Goal: Task Accomplishment & Management: Complete application form

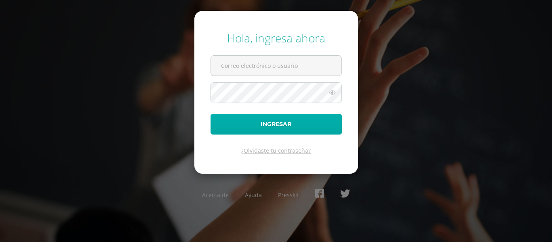
type input "heidim@cig.edu.gt"
click at [270, 125] on button "Ingresar" at bounding box center [276, 124] width 131 height 21
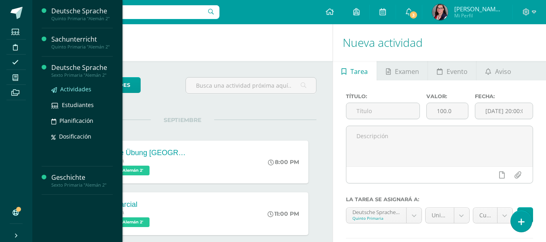
click at [80, 88] on span "Actividades" at bounding box center [75, 89] width 31 height 8
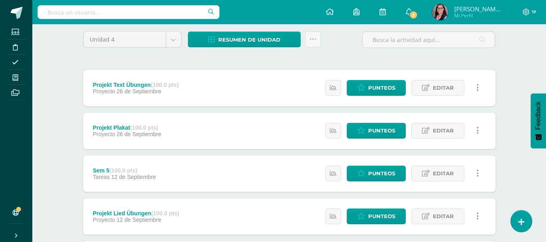
scroll to position [81, 0]
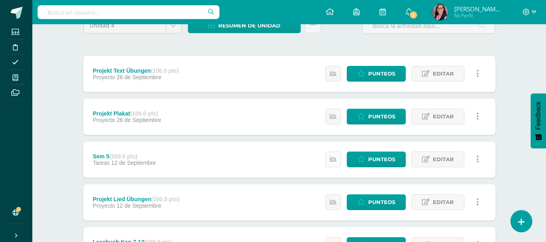
click at [335, 160] on icon at bounding box center [333, 159] width 7 height 7
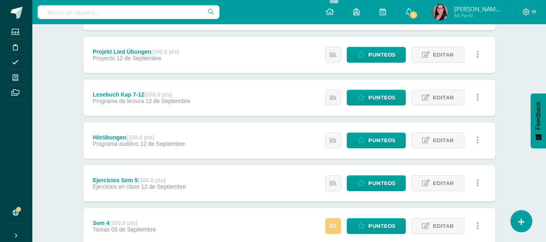
scroll to position [242, 0]
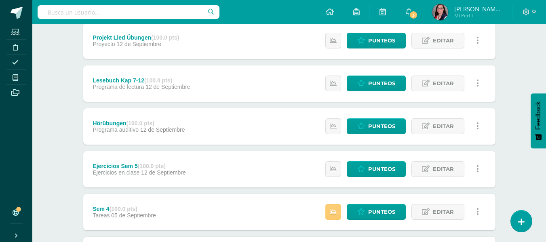
click at [343, 172] on div "Estatus de Actividad: 1 Estudiantes sin calificar 0 Estudiantes con cero Media …" at bounding box center [404, 169] width 182 height 36
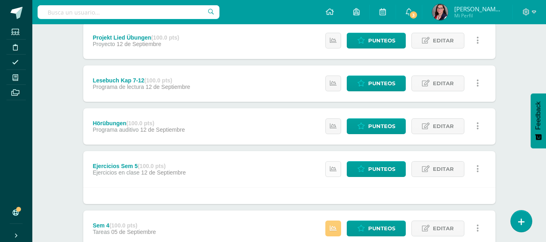
click at [337, 172] on icon at bounding box center [333, 169] width 7 height 7
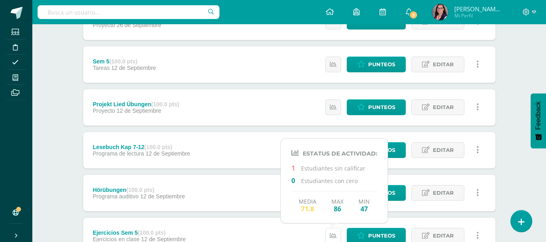
scroll to position [162, 0]
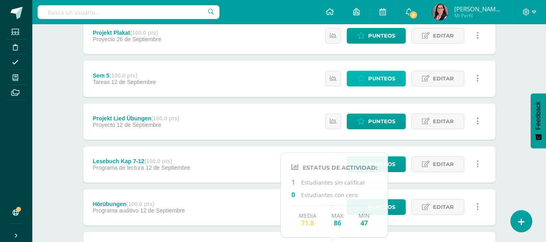
click at [372, 79] on span "Punteos" at bounding box center [381, 78] width 27 height 15
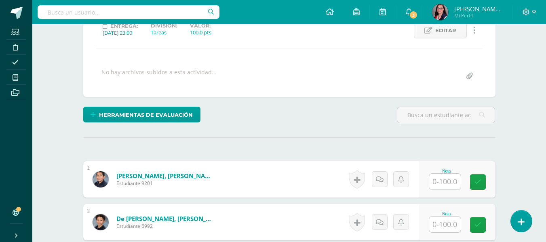
scroll to position [126, 0]
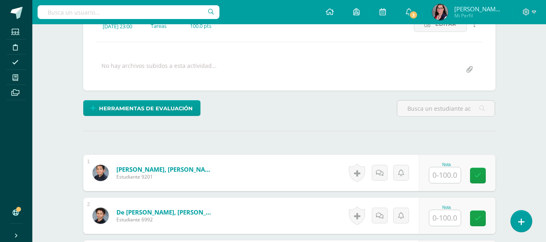
click at [454, 181] on input "text" at bounding box center [445, 175] width 32 height 16
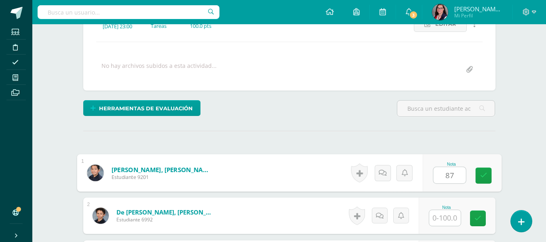
type input "87"
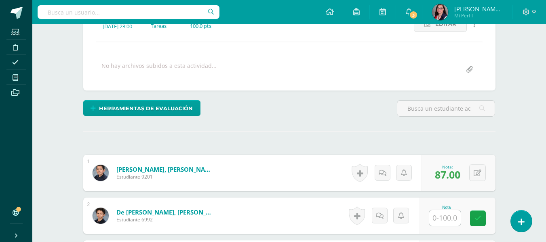
click at [453, 215] on input "text" at bounding box center [445, 218] width 32 height 16
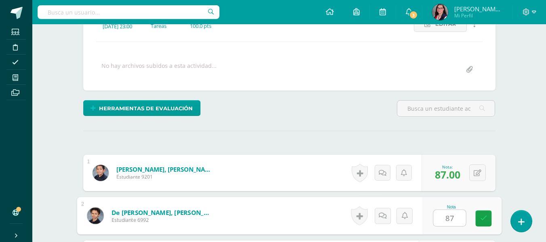
type input "87"
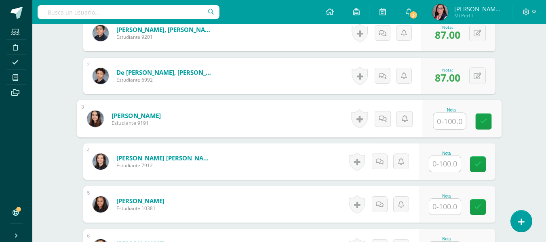
click at [436, 124] on input "text" at bounding box center [449, 121] width 32 height 16
type input "85"
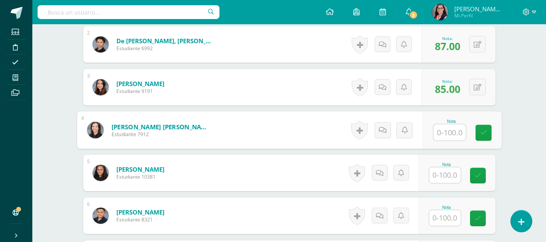
scroll to position [306, 0]
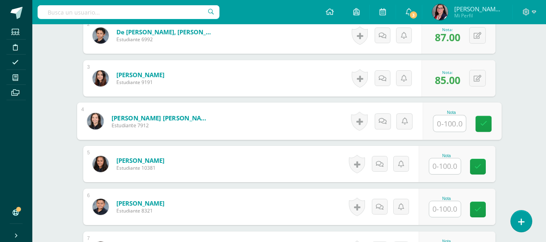
click at [447, 167] on input "text" at bounding box center [445, 166] width 32 height 16
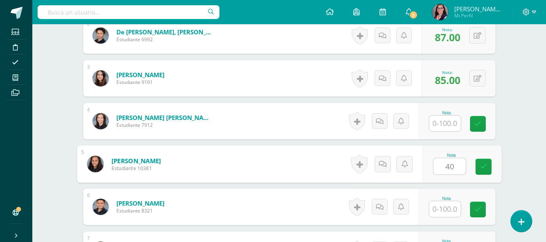
type input "40"
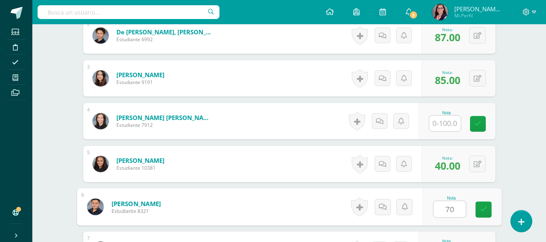
type input "70"
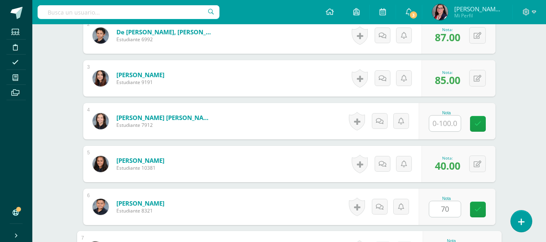
scroll to position [437, 0]
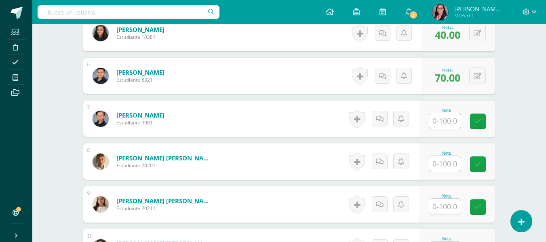
click at [445, 163] on input "text" at bounding box center [445, 164] width 32 height 16
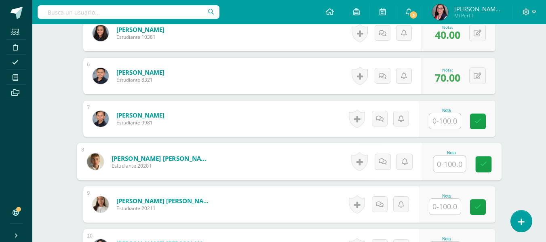
click at [449, 126] on input "text" at bounding box center [445, 121] width 32 height 16
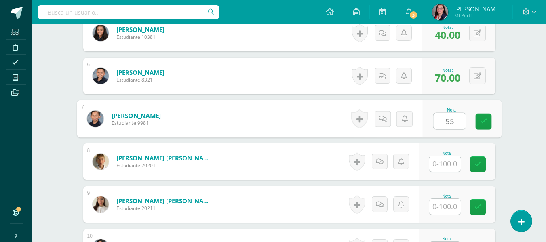
type input "55"
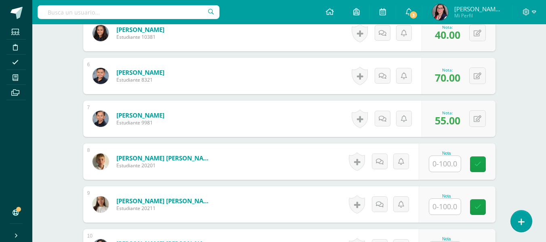
click at [448, 164] on input "text" at bounding box center [445, 164] width 32 height 16
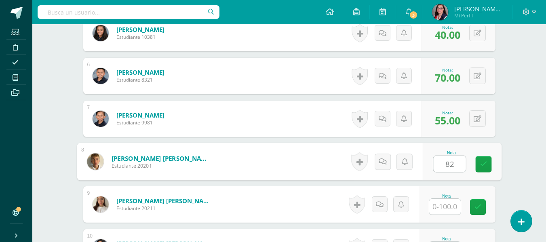
type input "82"
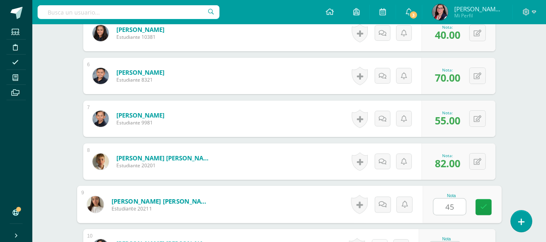
type input "45"
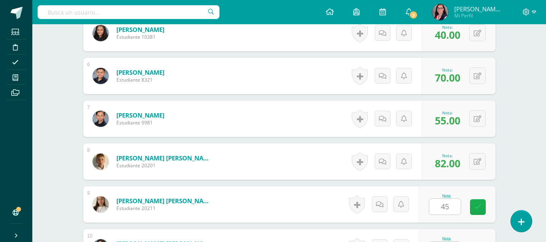
click at [473, 207] on link at bounding box center [478, 207] width 16 height 16
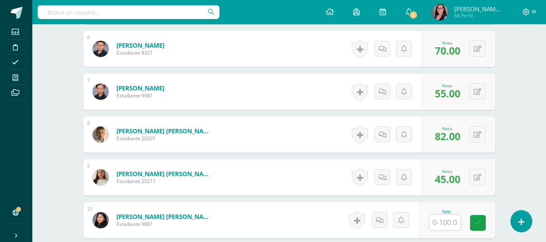
scroll to position [478, 0]
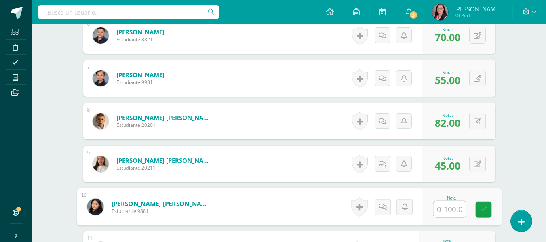
click at [444, 210] on input "text" at bounding box center [449, 209] width 32 height 16
type input "70"
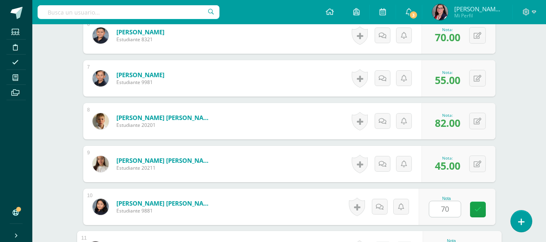
scroll to position [609, 0]
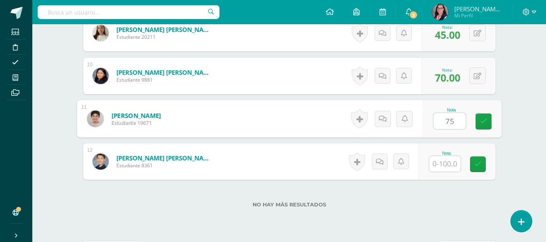
type input "75"
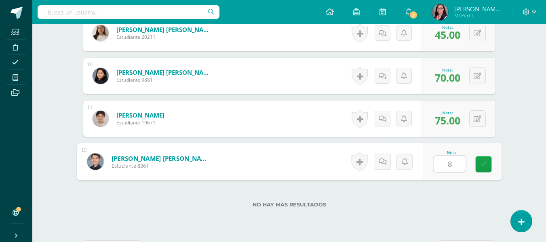
type input "85"
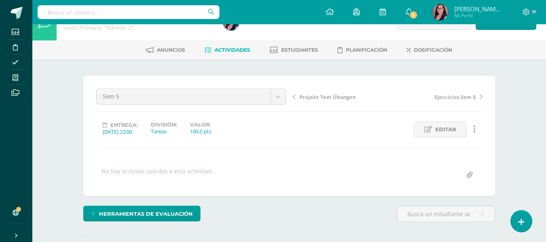
scroll to position [0, 0]
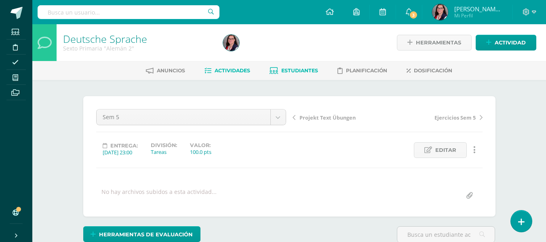
click at [291, 68] on span "Estudiantes" at bounding box center [299, 70] width 37 height 6
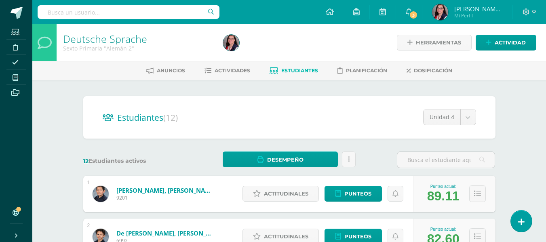
click at [536, 12] on div at bounding box center [529, 12] width 33 height 24
click at [535, 14] on icon at bounding box center [534, 11] width 4 height 7
click at [506, 56] on span "Cerrar sesión" at bounding box center [508, 55] width 36 height 8
